Goal: Task Accomplishment & Management: Manage account settings

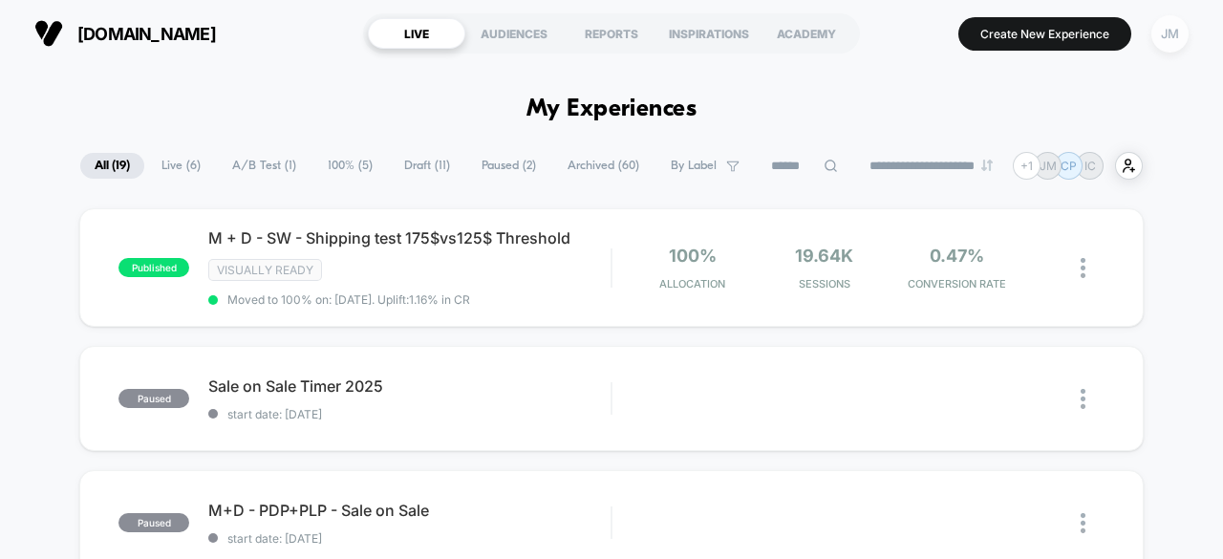
click at [1181, 21] on div "JM" at bounding box center [1170, 33] width 37 height 37
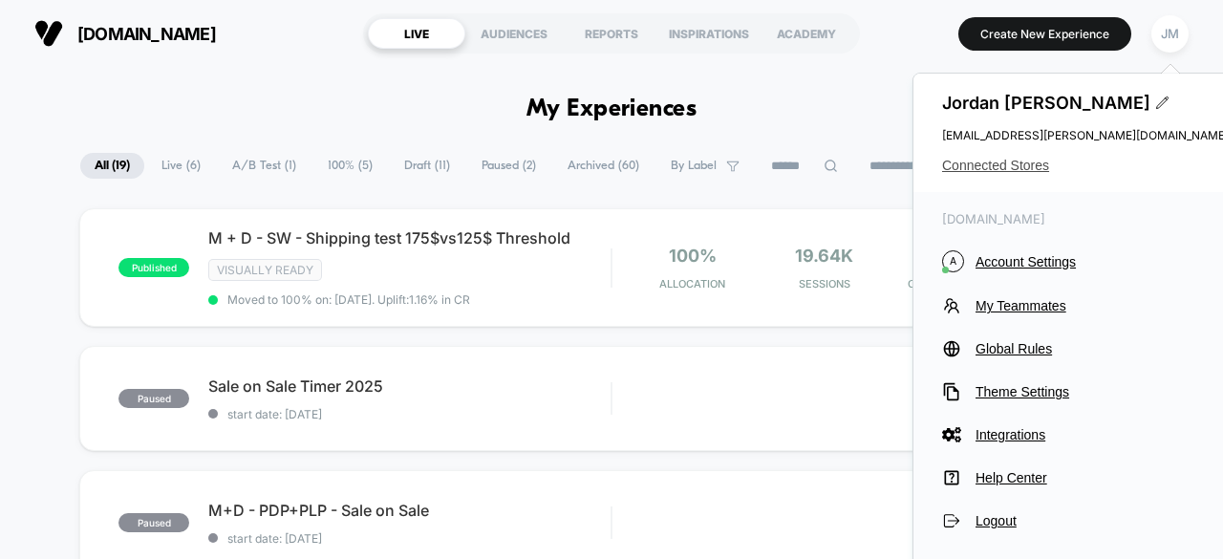
click at [1004, 167] on span "Connected Stores" at bounding box center [1085, 165] width 287 height 15
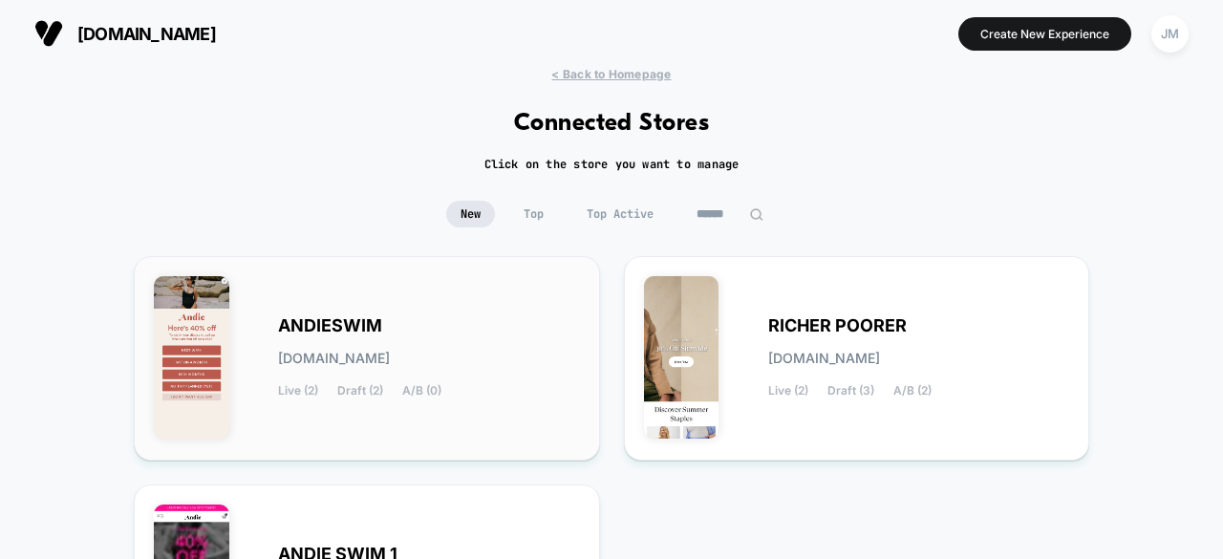
click at [340, 326] on span "ANDIESWIM" at bounding box center [330, 325] width 104 height 13
